Goal: Task Accomplishment & Management: Complete application form

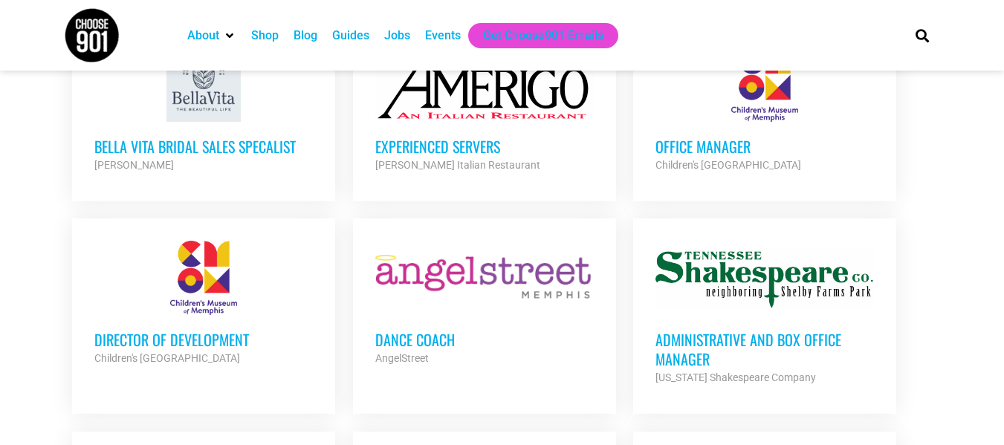
click at [684, 137] on h3 "Office Manager" at bounding box center [764, 146] width 218 height 19
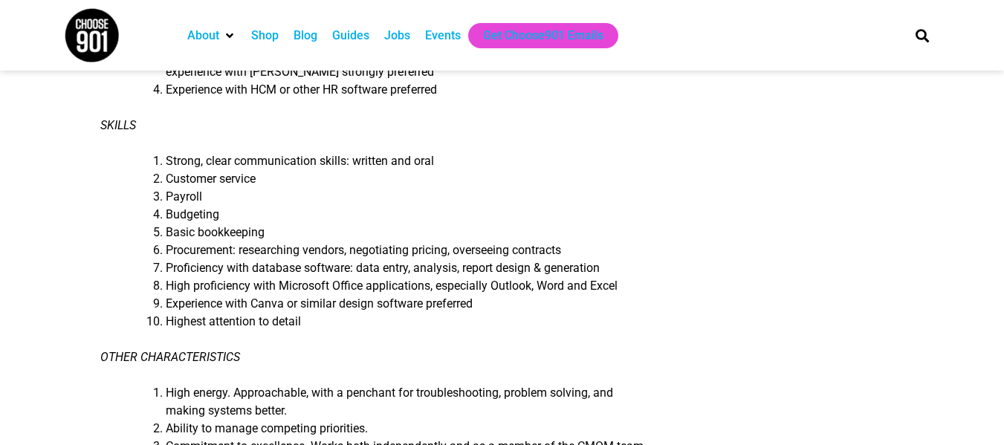
scroll to position [1198, 0]
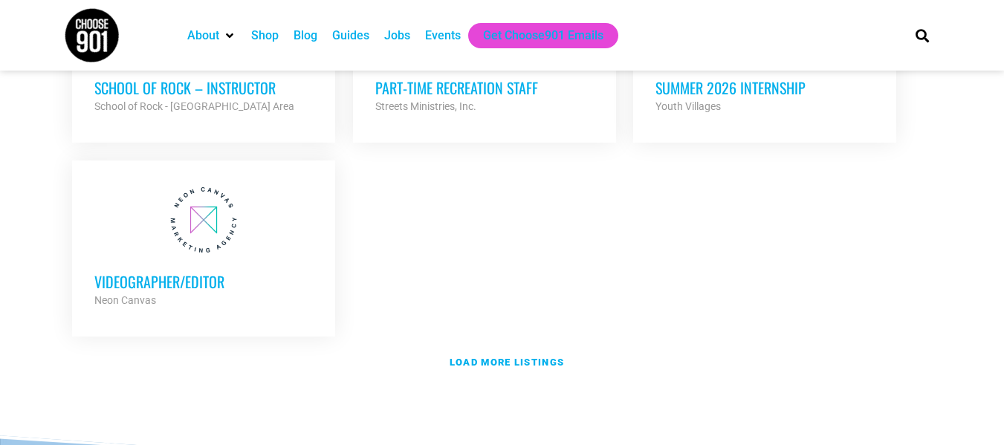
scroll to position [3241, 0]
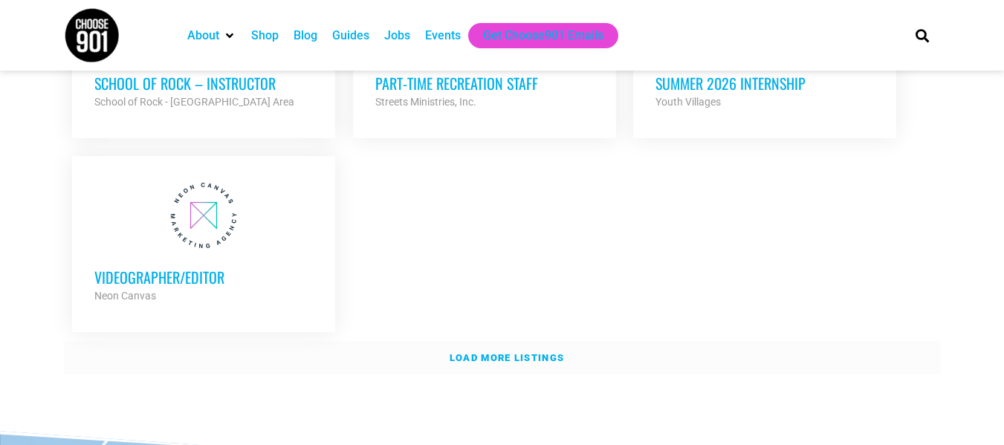
click at [524, 341] on link "Load more listings" at bounding box center [502, 358] width 877 height 34
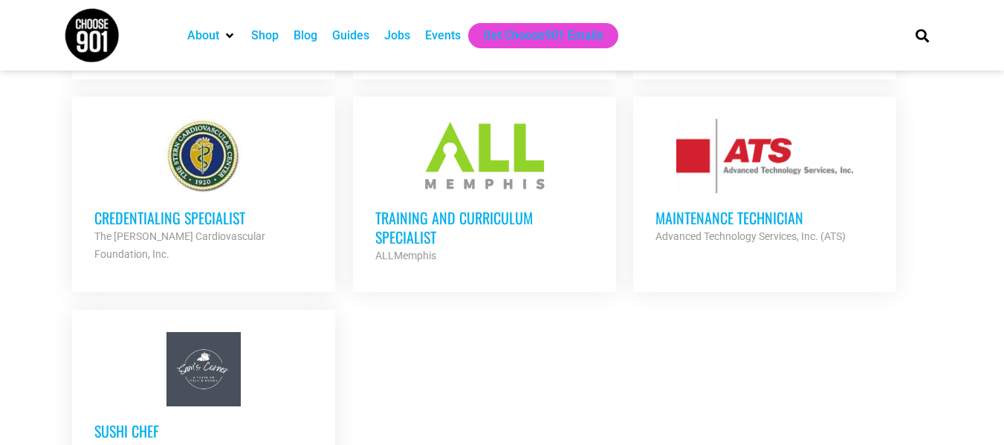
scroll to position [3513, 0]
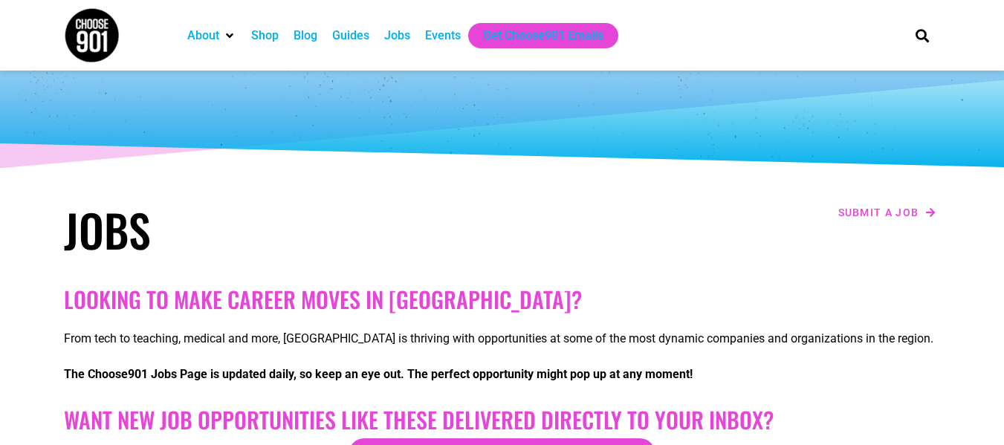
scroll to position [42, 0]
